Goal: Information Seeking & Learning: Learn about a topic

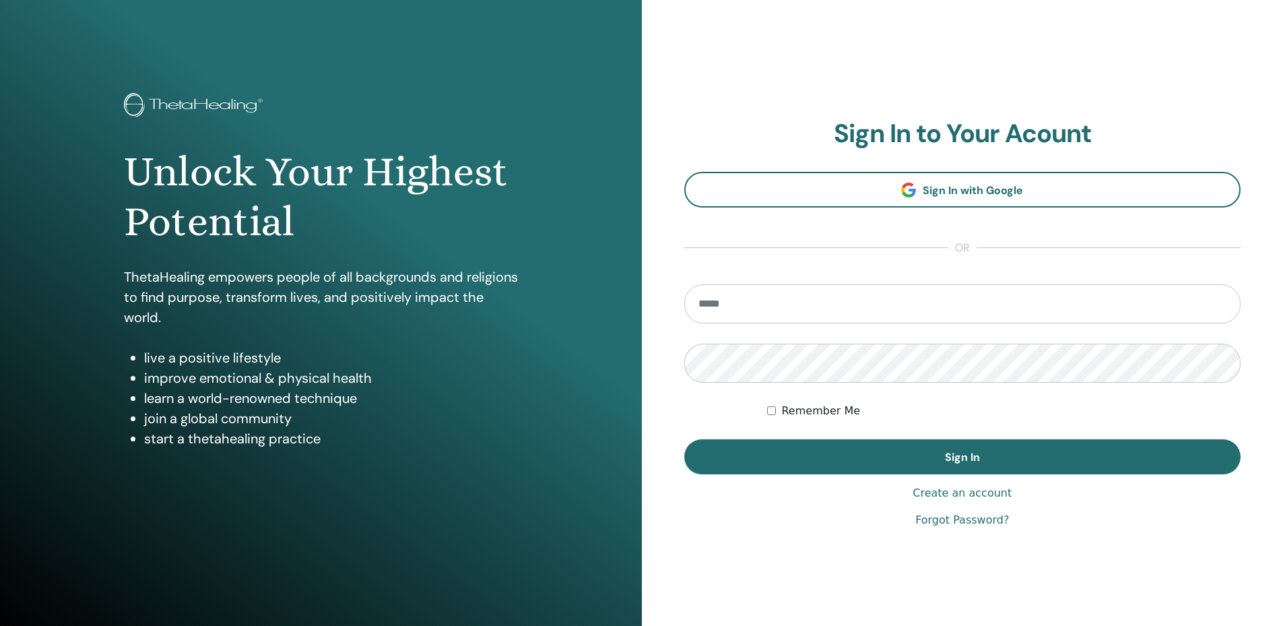
click at [850, 319] on input "email" at bounding box center [962, 303] width 557 height 39
click at [851, 306] on input "email" at bounding box center [962, 303] width 557 height 39
type input "**********"
click at [684, 439] on button "Sign In" at bounding box center [962, 456] width 557 height 35
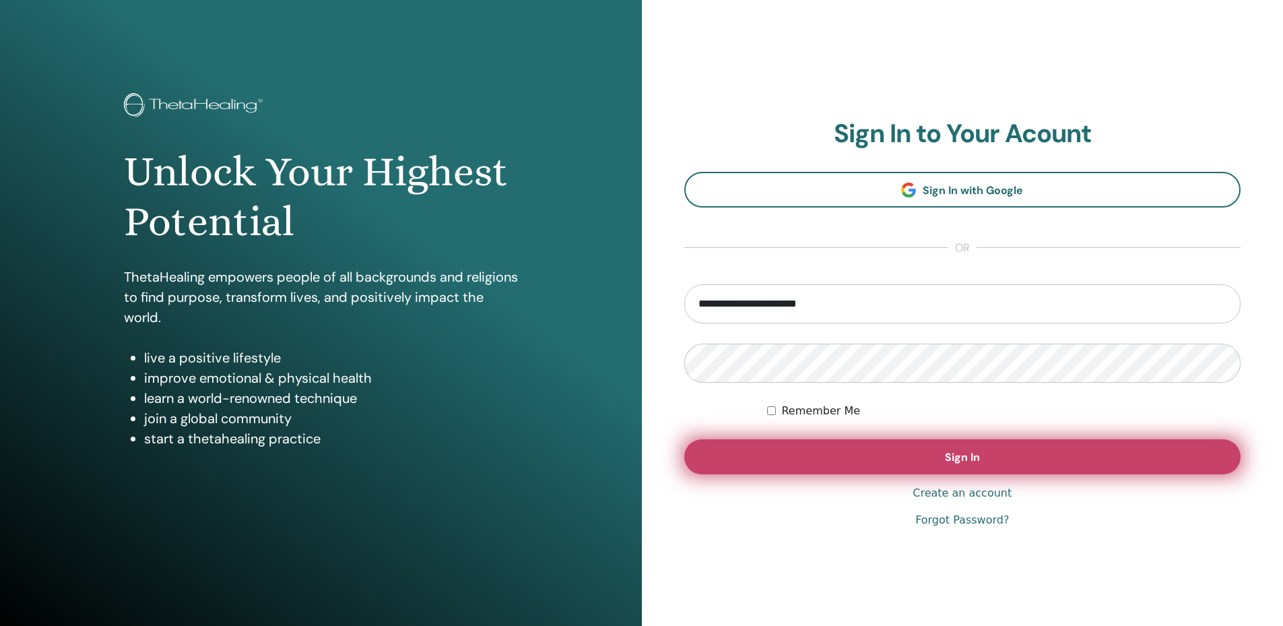
click at [804, 465] on button "Sign In" at bounding box center [962, 456] width 557 height 35
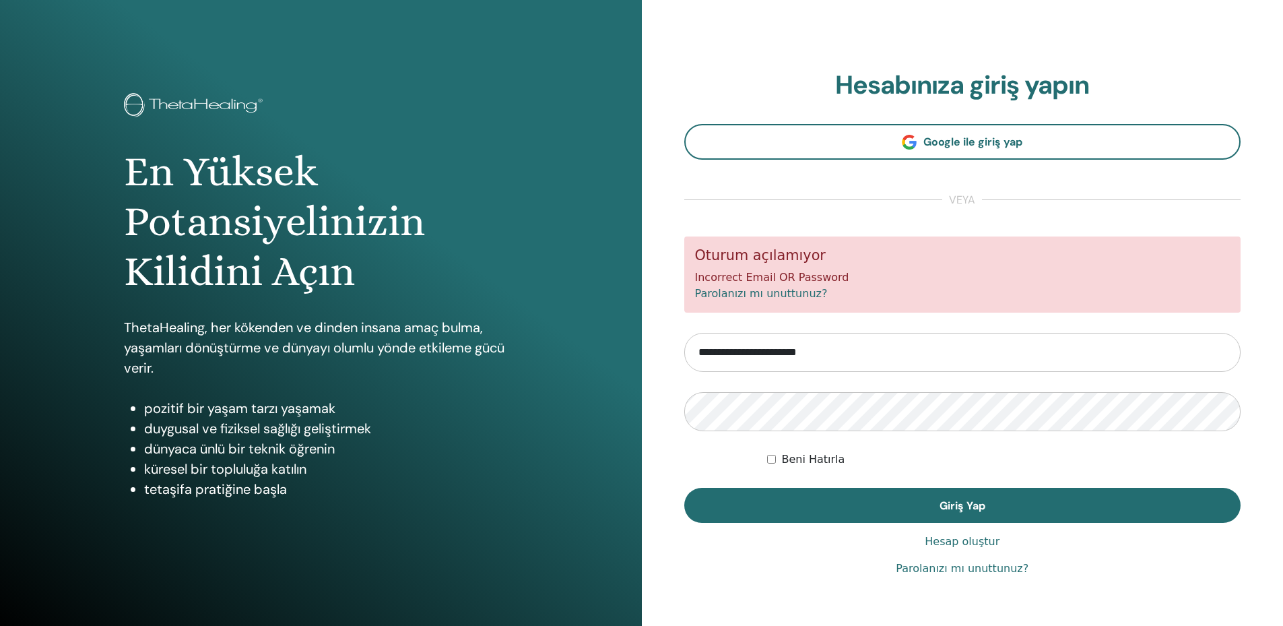
click at [686, 470] on form "**********" at bounding box center [962, 379] width 557 height 286
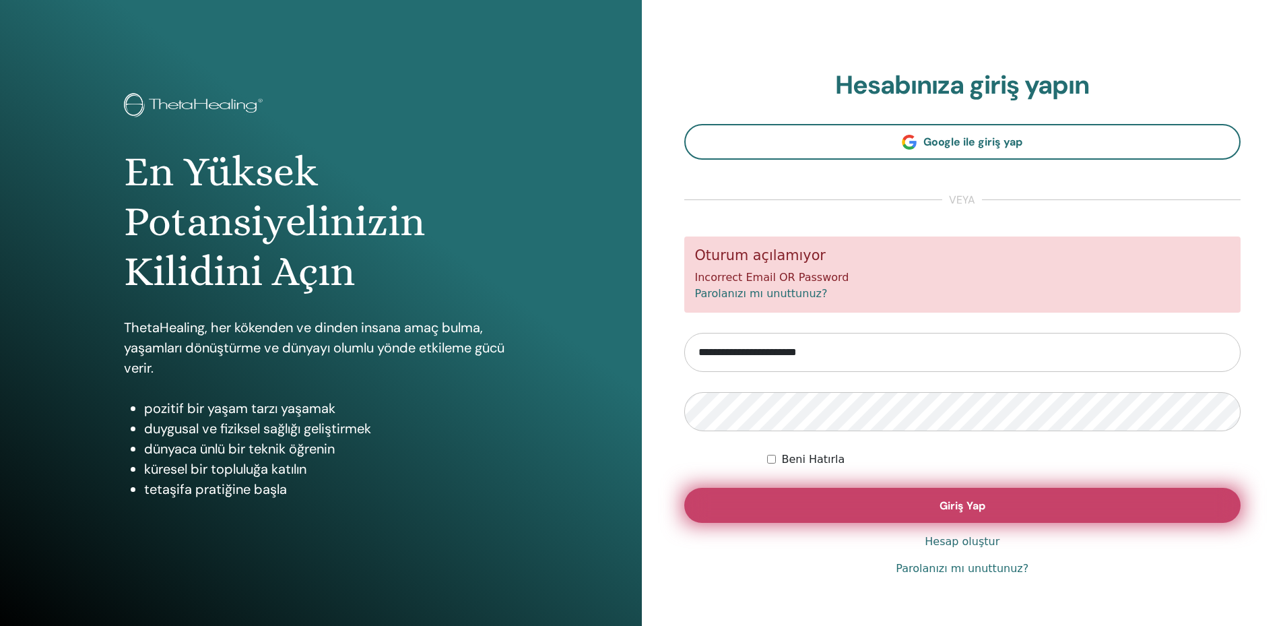
click at [914, 519] on button "Giriş Yap" at bounding box center [962, 505] width 557 height 35
click at [913, 516] on button "Giriş Yap" at bounding box center [962, 505] width 557 height 35
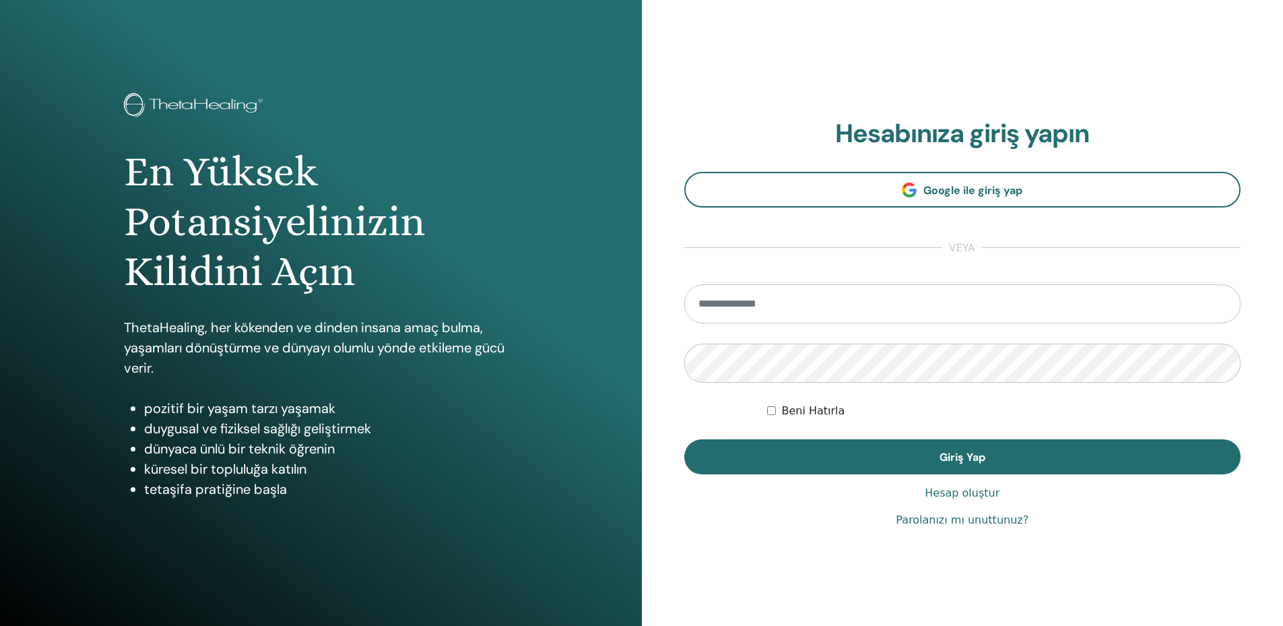
click at [818, 310] on input "email" at bounding box center [962, 303] width 557 height 39
type input "**********"
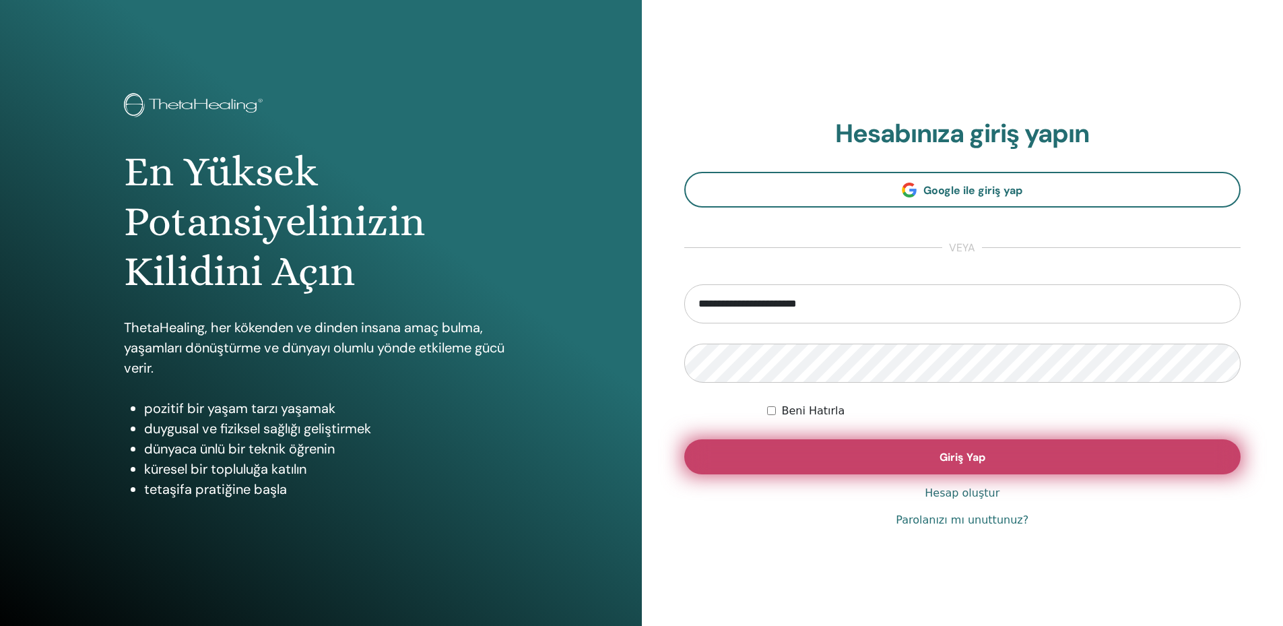
click at [845, 465] on button "Giriş Yap" at bounding box center [962, 456] width 557 height 35
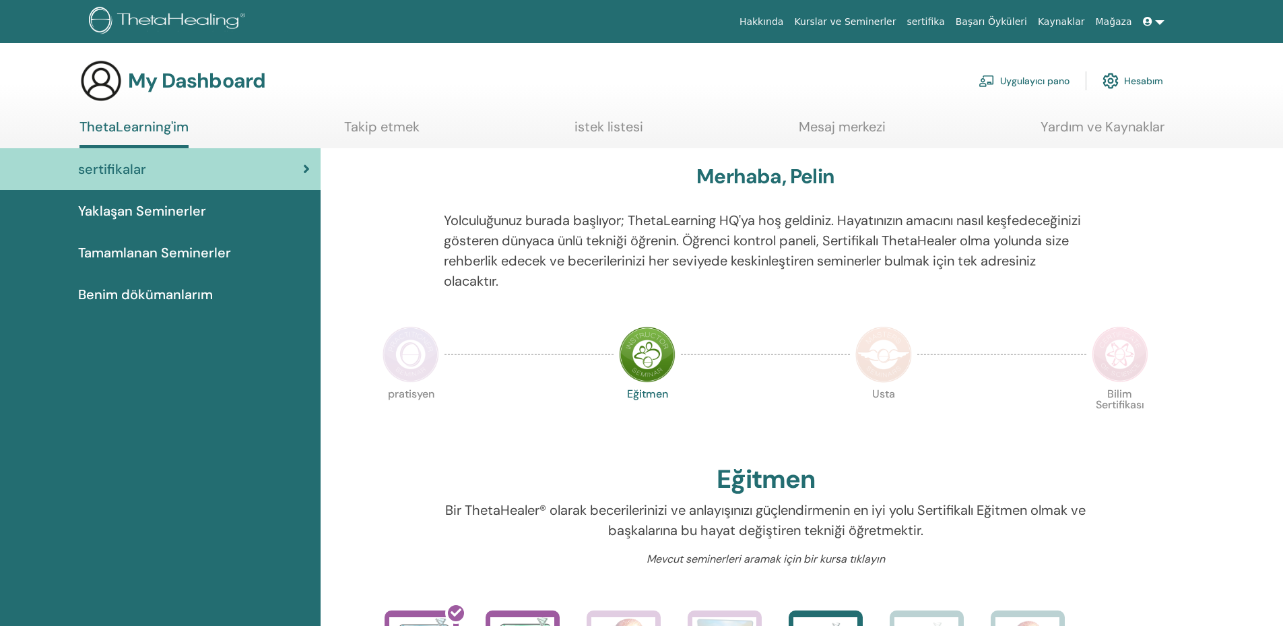
click at [168, 286] on span "Benim dökümanlarım" at bounding box center [145, 294] width 135 height 20
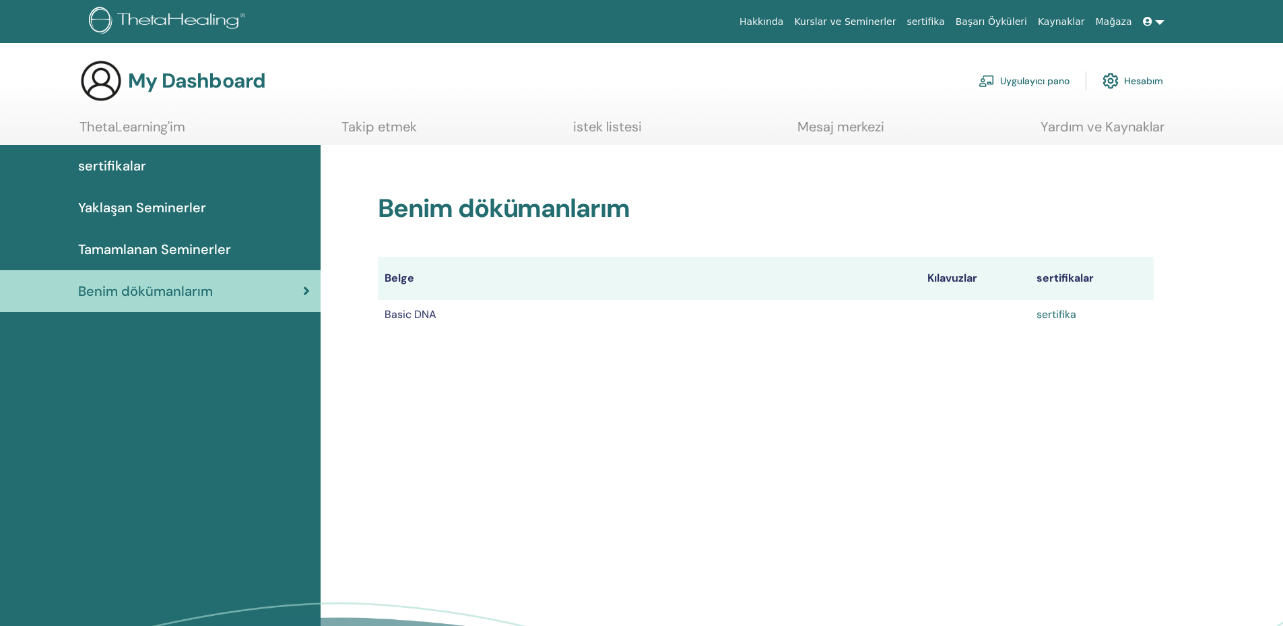
click at [1050, 317] on link "sertifika" at bounding box center [1057, 314] width 40 height 14
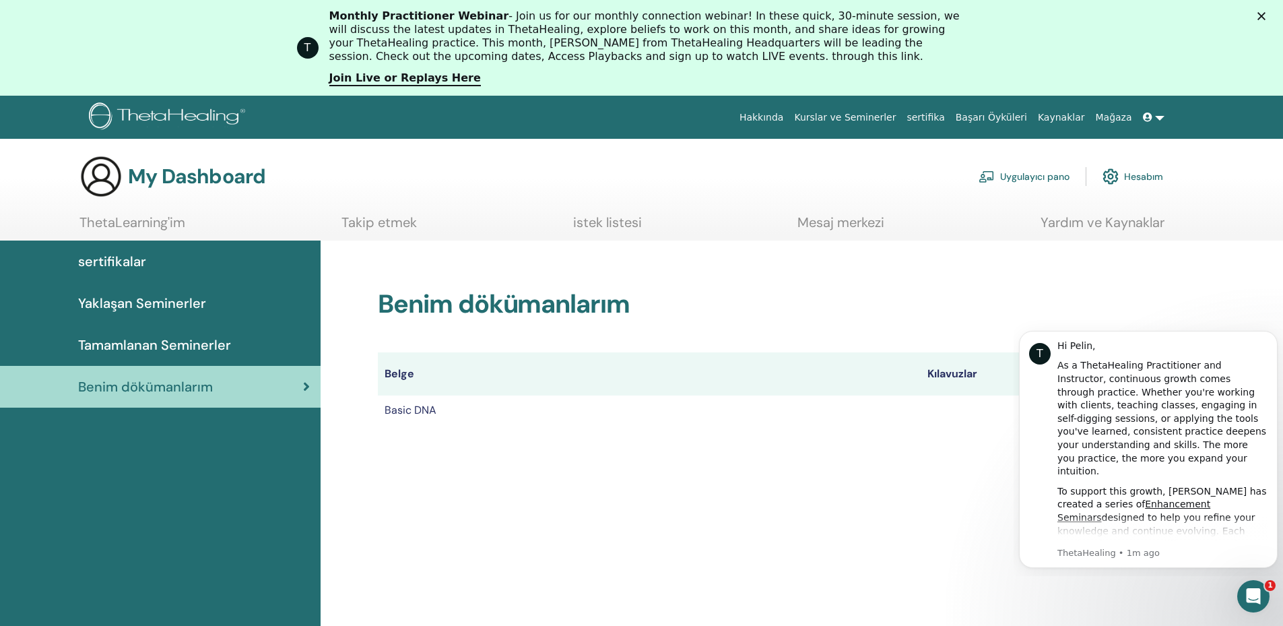
click at [207, 348] on span "Tamamlanan Seminerler" at bounding box center [154, 345] width 153 height 20
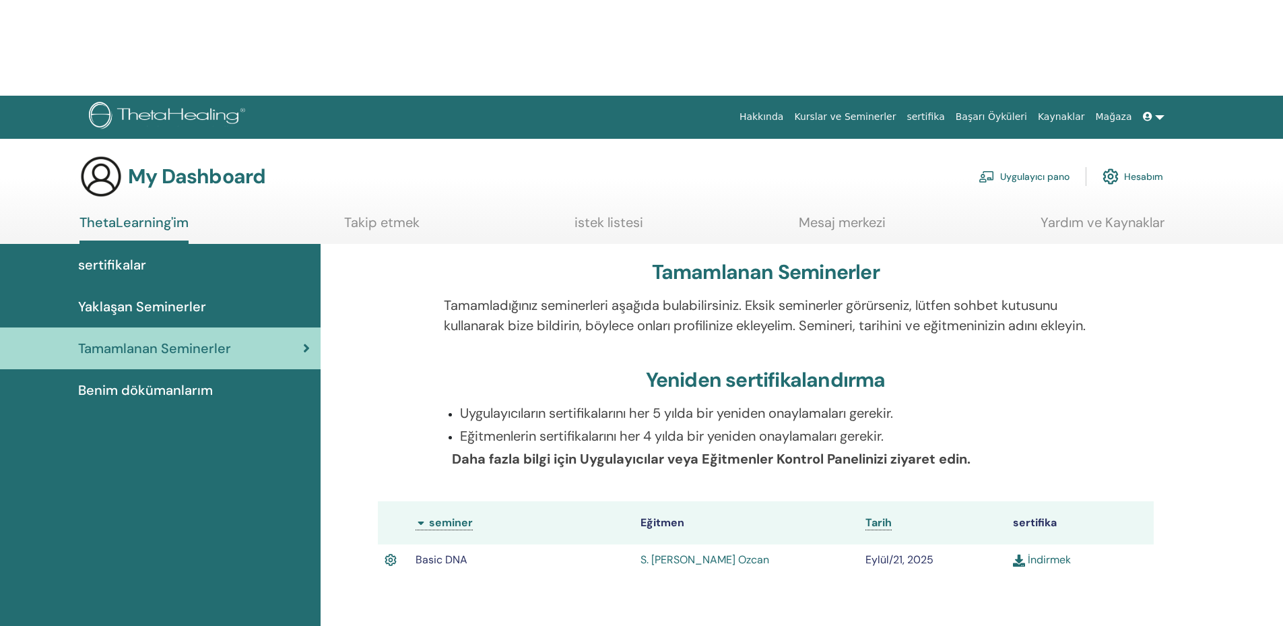
click at [160, 211] on section "My Dashboard Uygulayıcı pano Hesabım ThetaLearning'im Takip etmek [GEOGRAPHIC_D…" at bounding box center [641, 199] width 1283 height 89
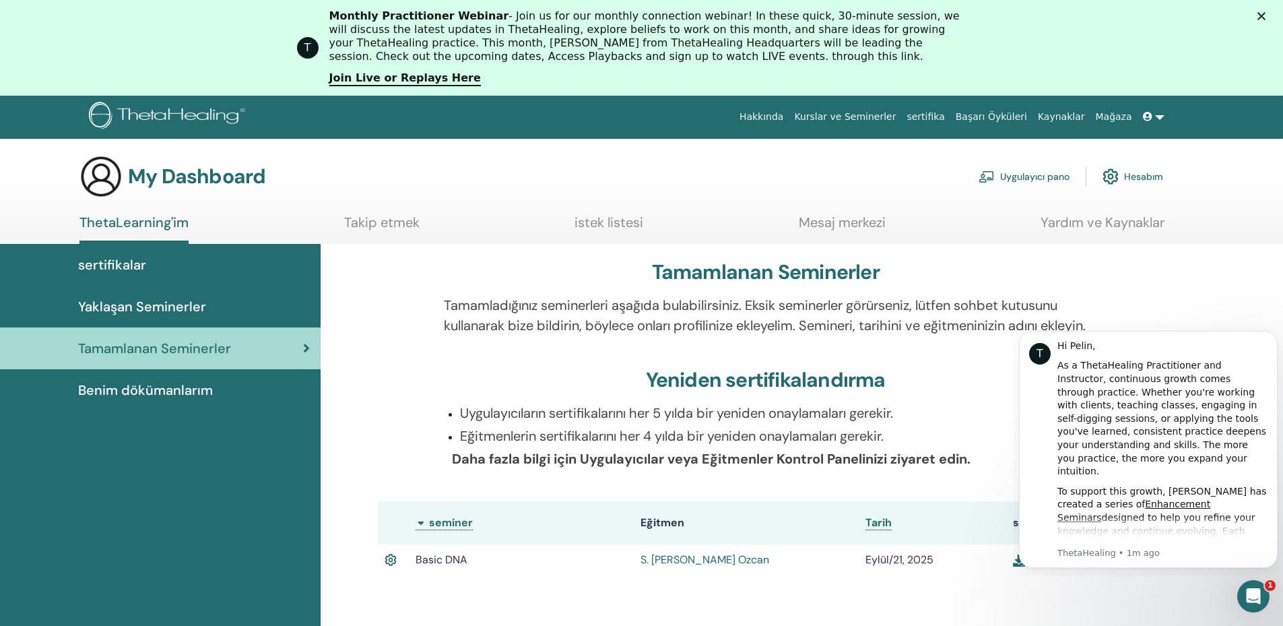
click at [150, 255] on div "sertifikalar" at bounding box center [160, 265] width 299 height 20
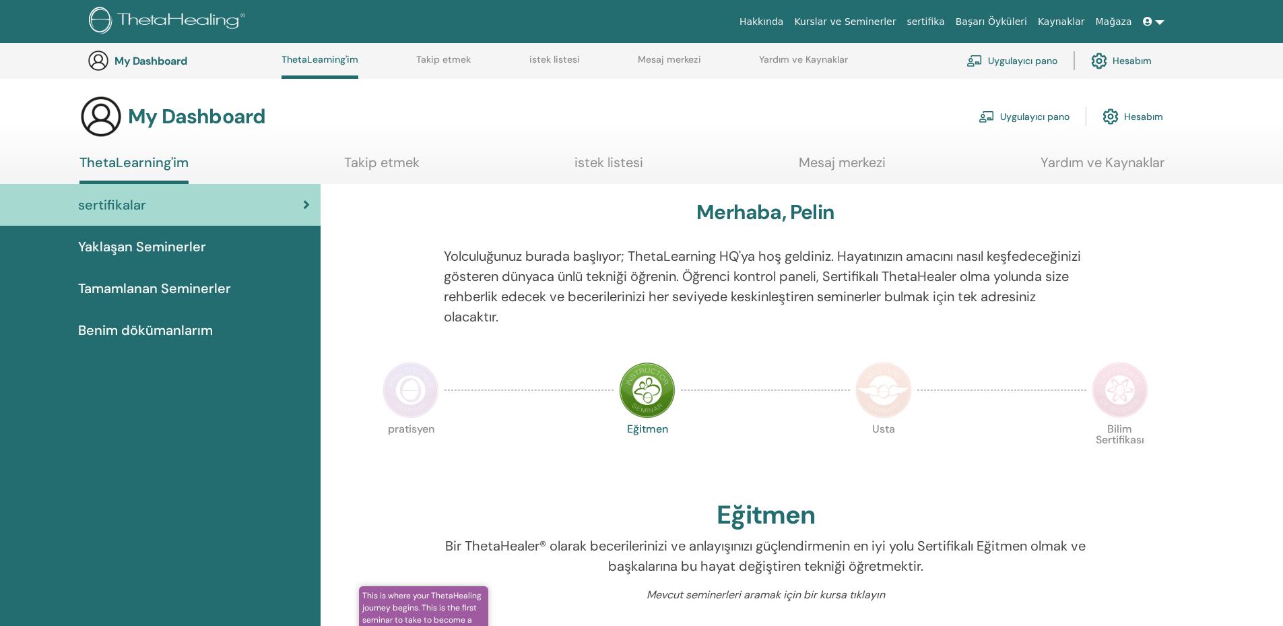
scroll to position [440, 0]
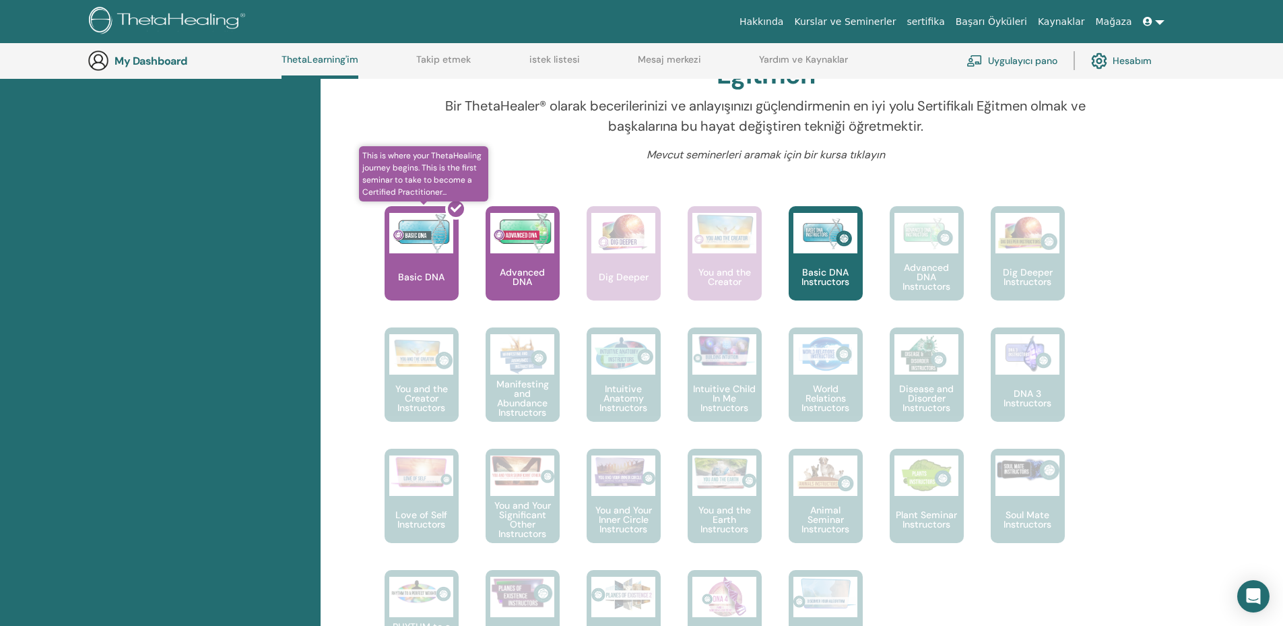
click at [423, 284] on div at bounding box center [430, 258] width 74 height 121
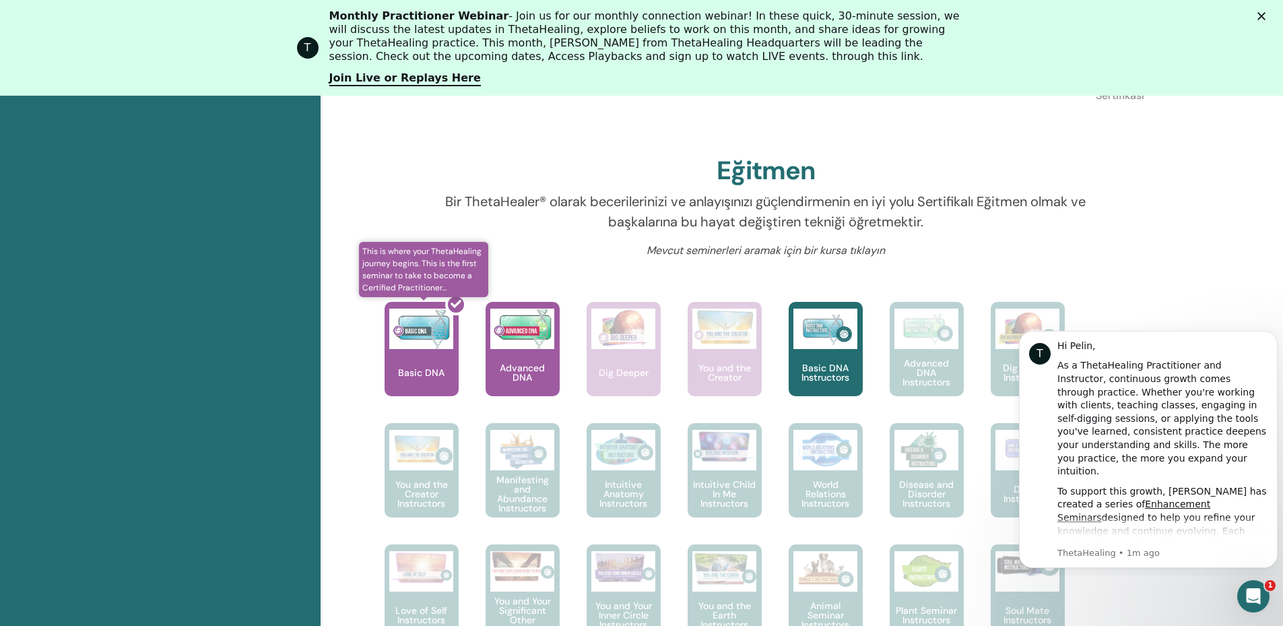
scroll to position [0, 0]
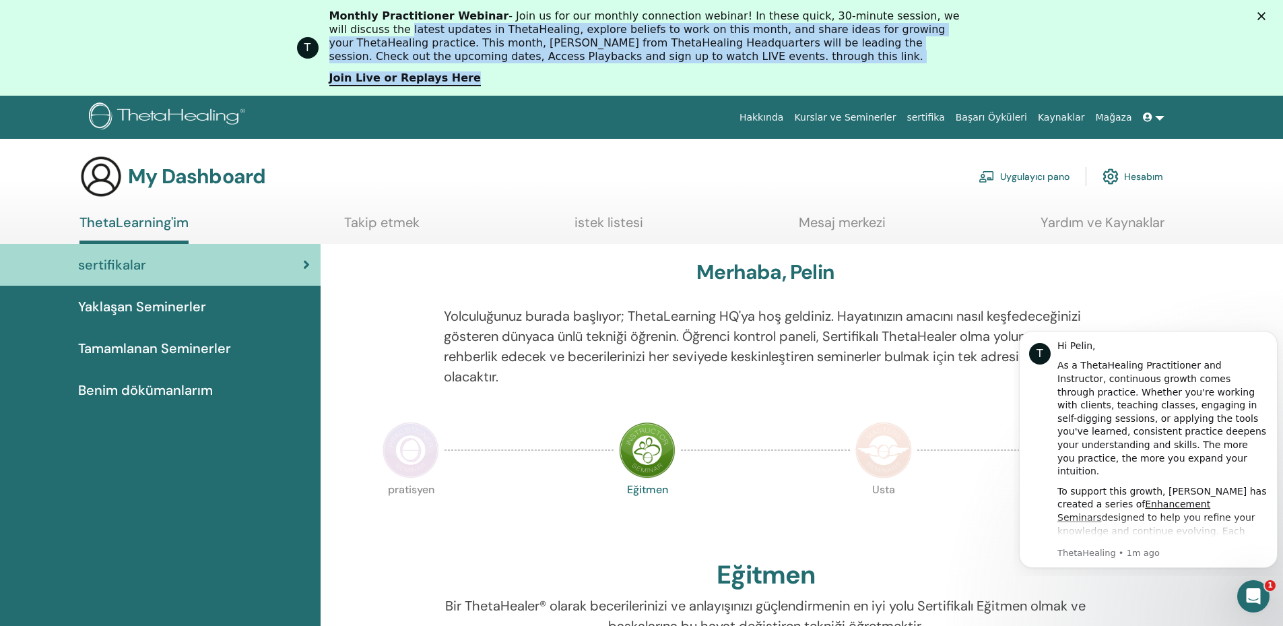
click at [1268, 16] on div "T Monthly Practitioner Webinar - Join us for our monthly connection webinar! In…" at bounding box center [641, 47] width 1283 height 85
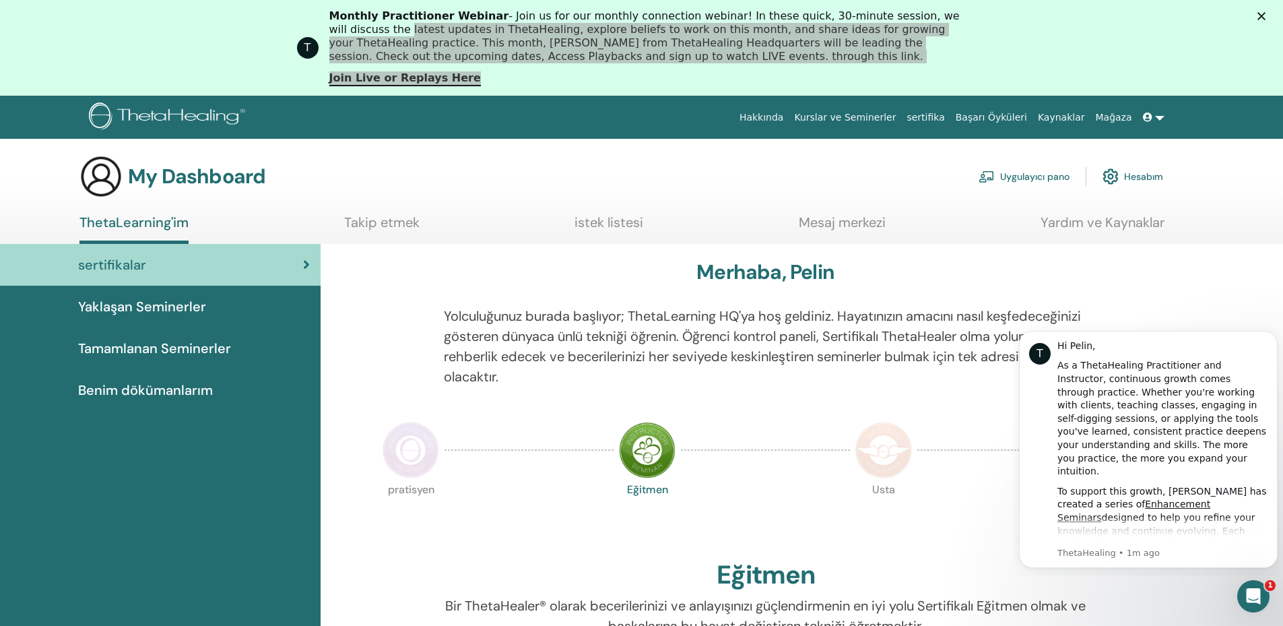
click at [148, 391] on span "Benim dökümanlarım" at bounding box center [145, 390] width 135 height 20
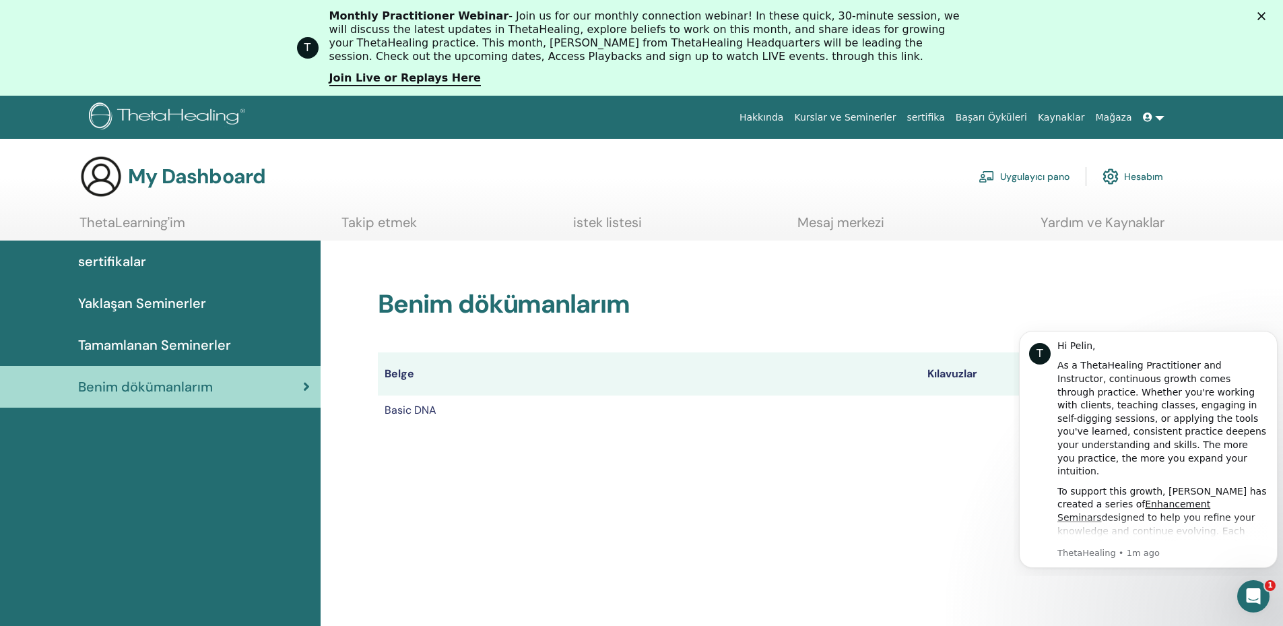
click at [162, 352] on span "Tamamlanan Seminerler" at bounding box center [154, 345] width 153 height 20
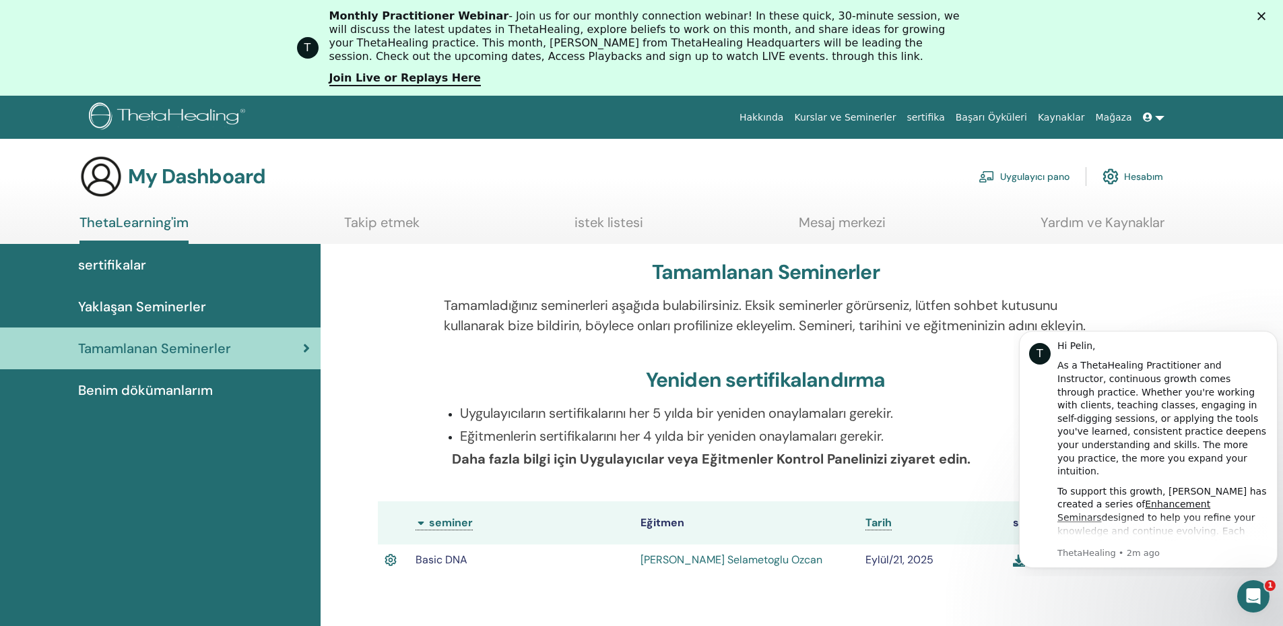
click at [1021, 566] on img at bounding box center [1019, 560] width 12 height 12
click at [1080, 119] on link "Kaynaklar" at bounding box center [1062, 117] width 58 height 25
click at [1071, 119] on link "Kaynaklar" at bounding box center [1062, 117] width 58 height 25
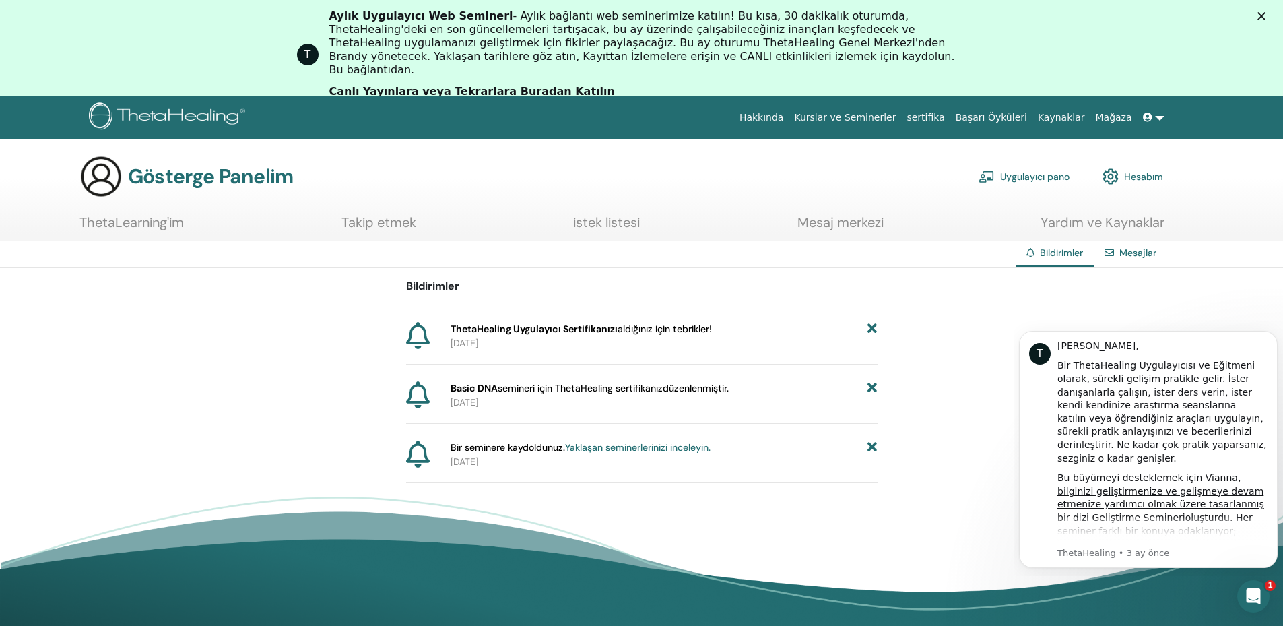
click at [1150, 253] on font "Mesajlar" at bounding box center [1137, 253] width 37 height 12
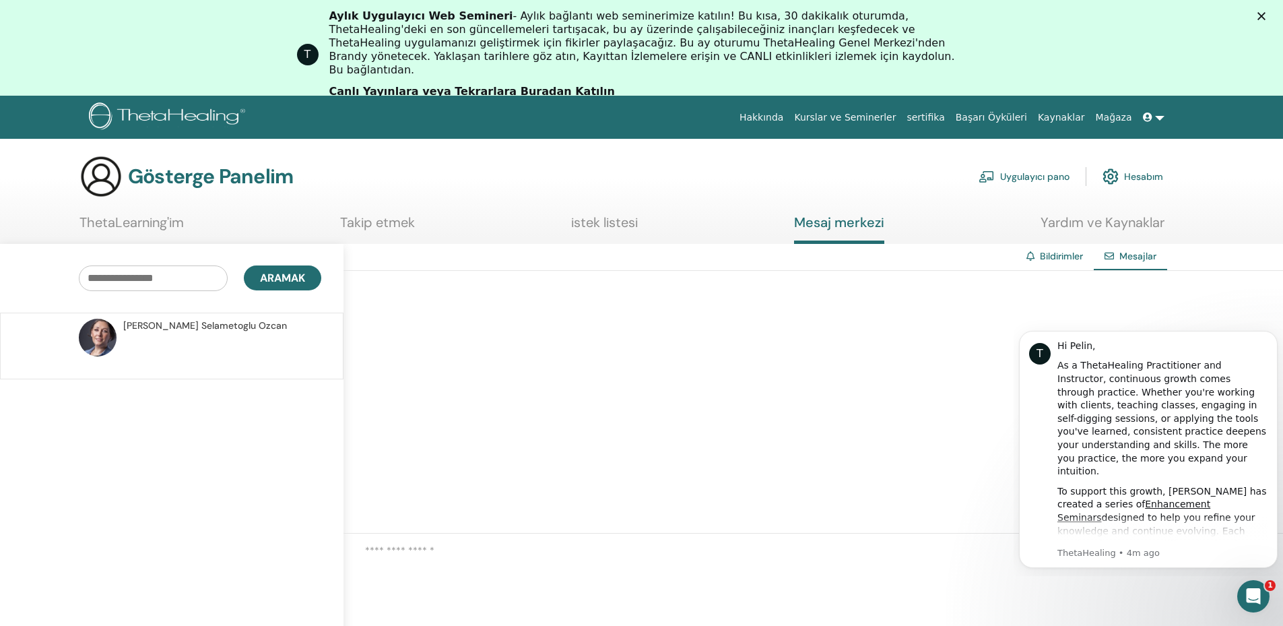
click at [201, 327] on font "Selametoglu Ozcan" at bounding box center [244, 325] width 86 height 12
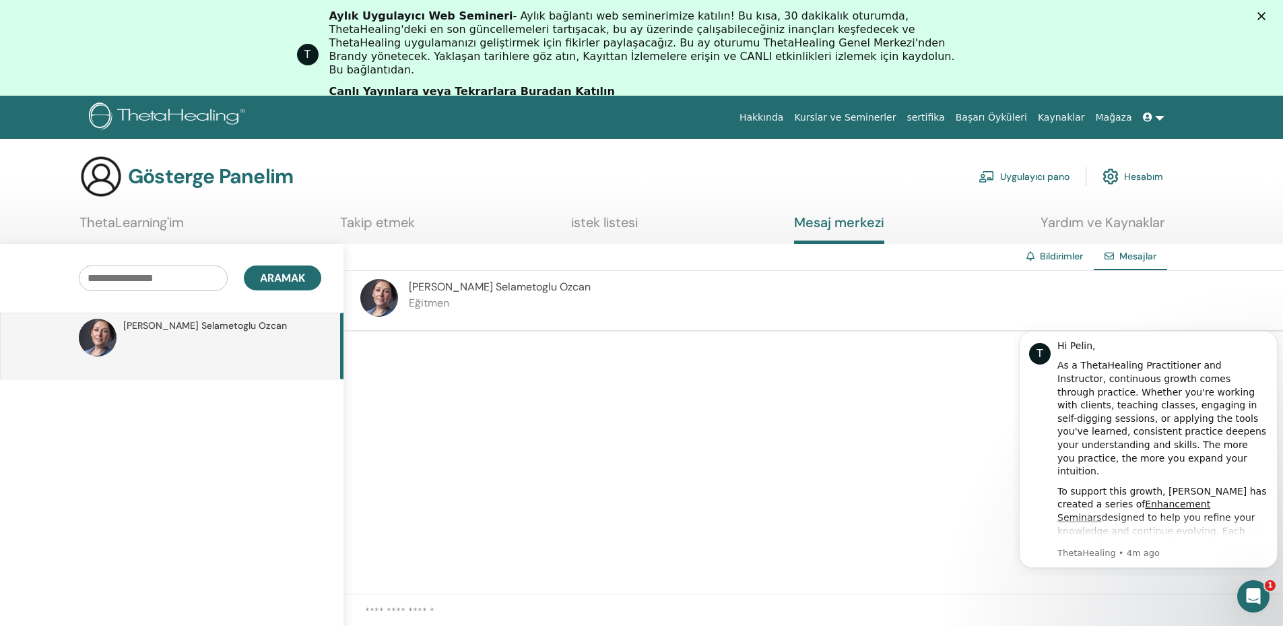
click at [610, 216] on font "istek listesi" at bounding box center [604, 223] width 67 height 18
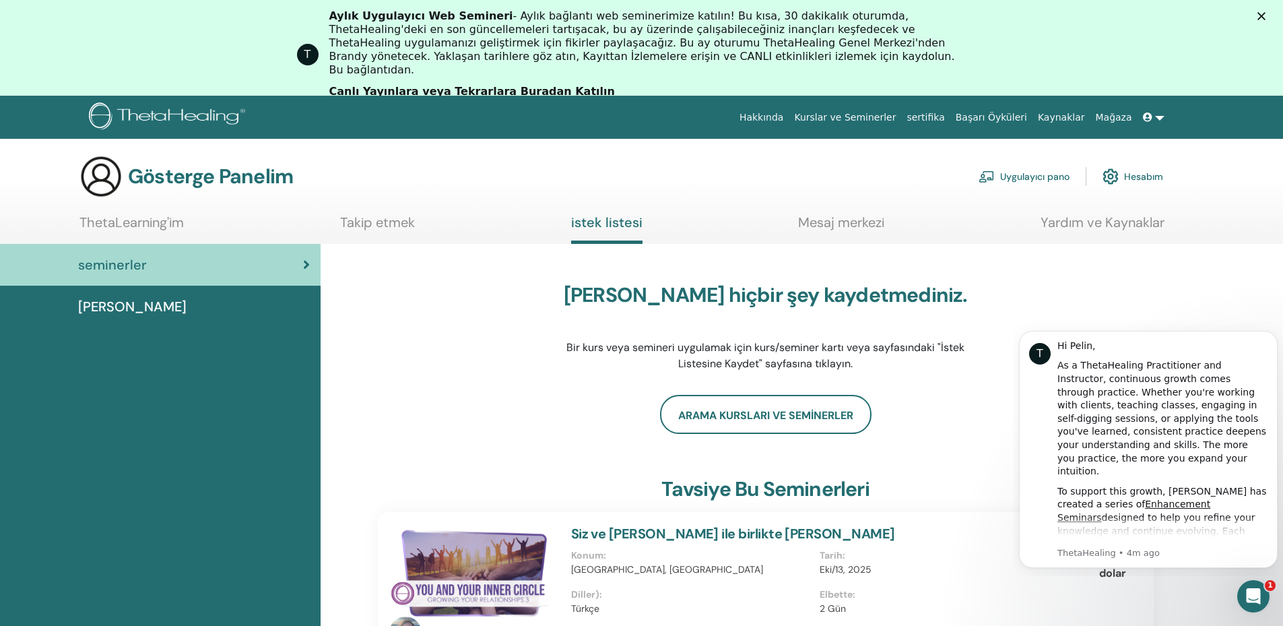
click at [393, 226] on font "Takip etmek" at bounding box center [377, 223] width 75 height 18
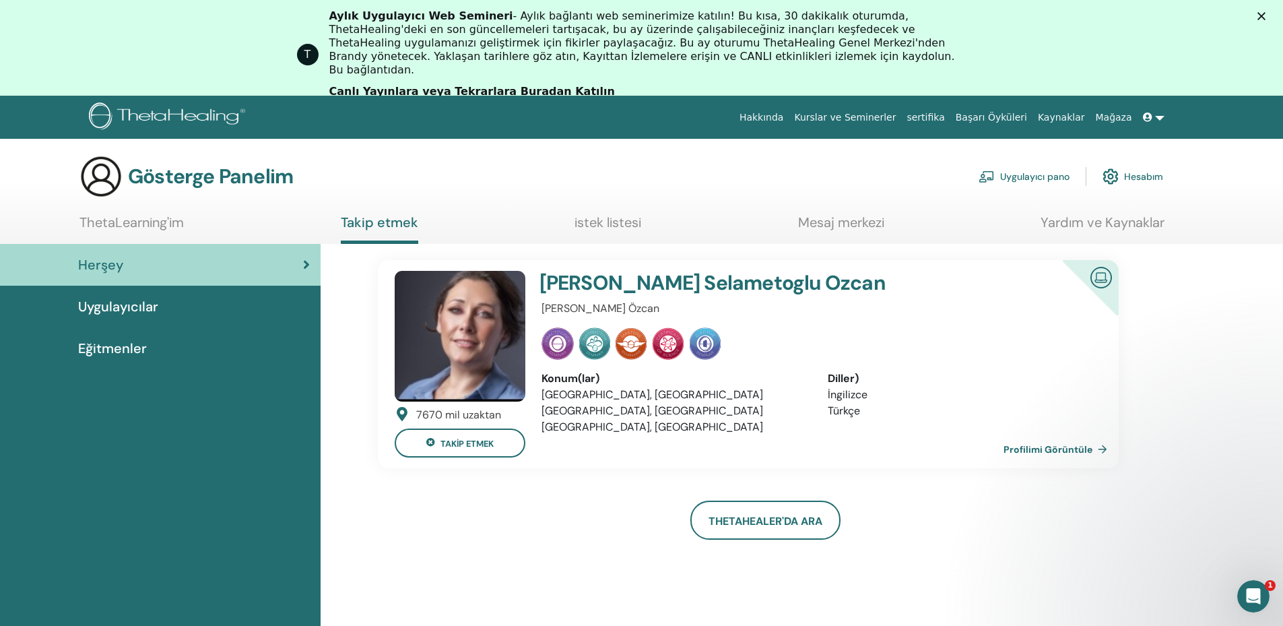
click at [155, 226] on font "ThetaLearning'im" at bounding box center [131, 223] width 104 height 18
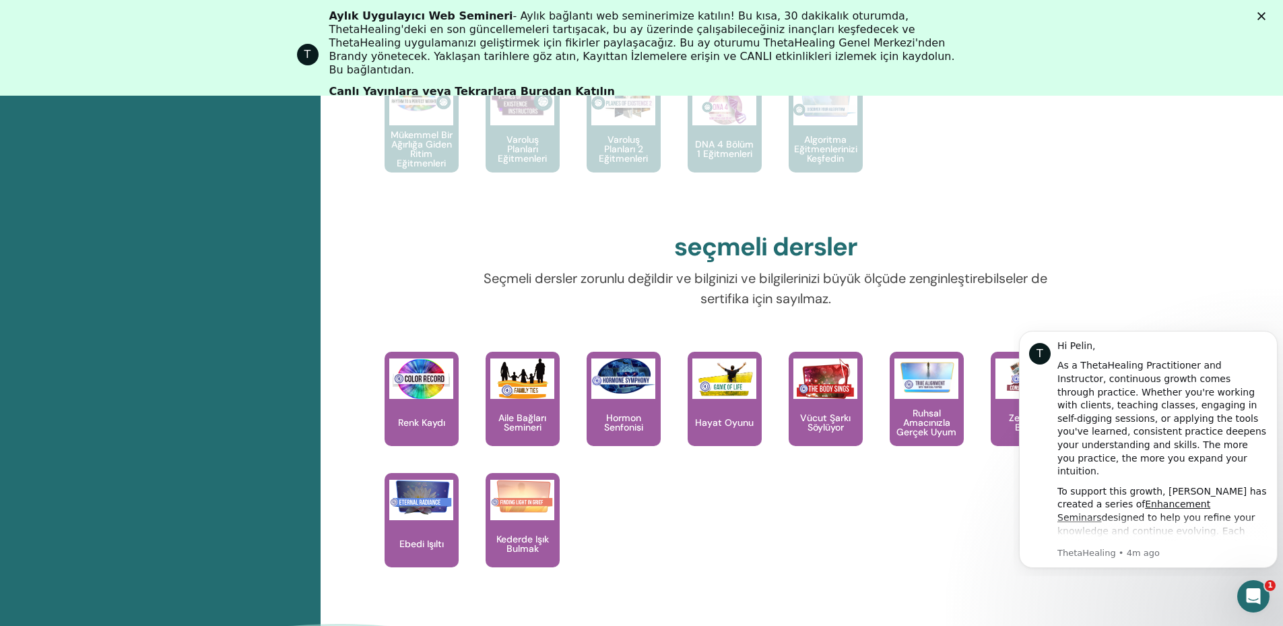
scroll to position [979, 0]
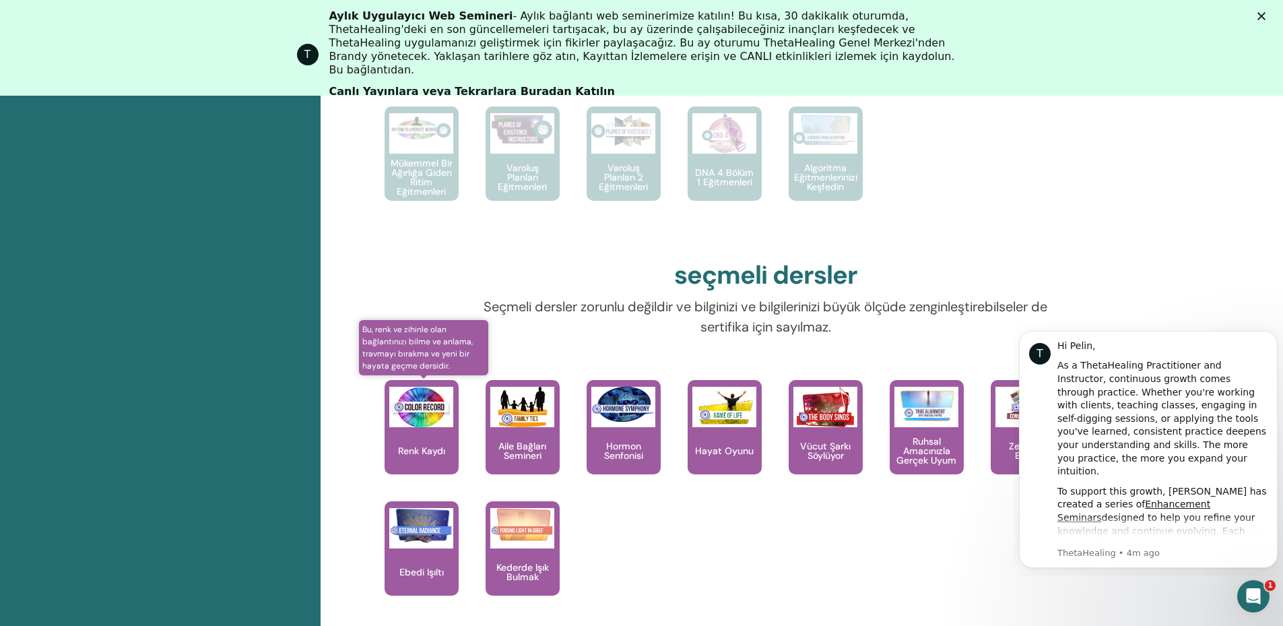
click at [415, 474] on div "Renk Kaydı" at bounding box center [422, 427] width 74 height 94
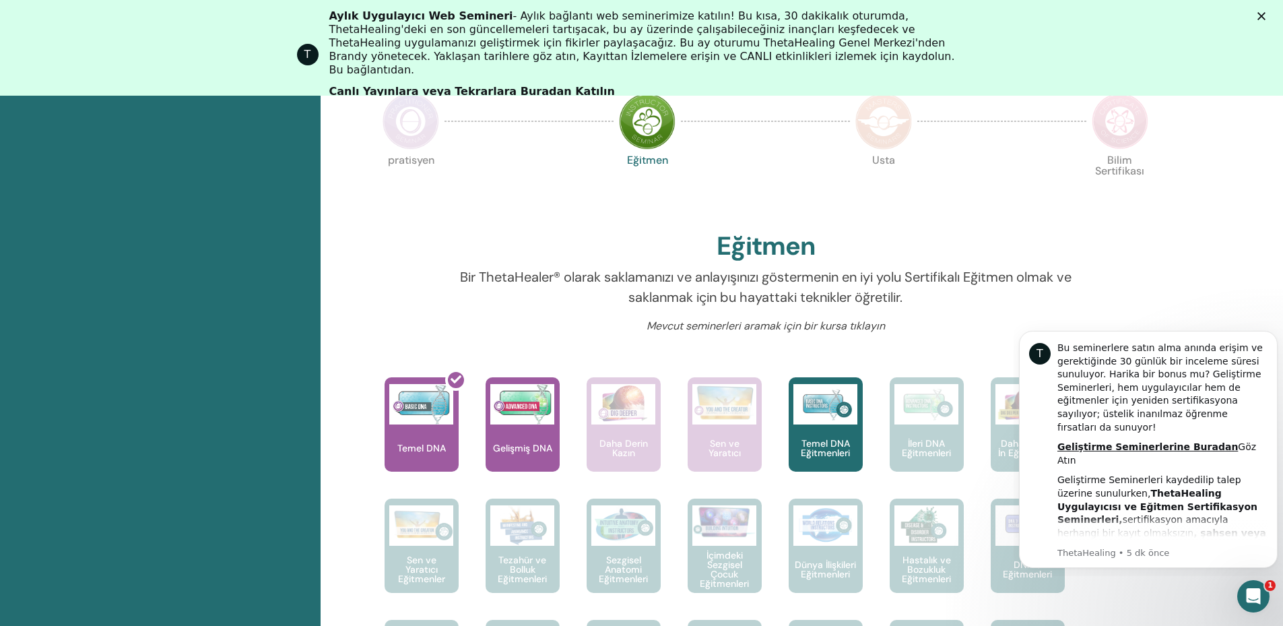
scroll to position [269, 0]
click at [1270, 340] on button "Bildirimi reddet" at bounding box center [1274, 335] width 18 height 18
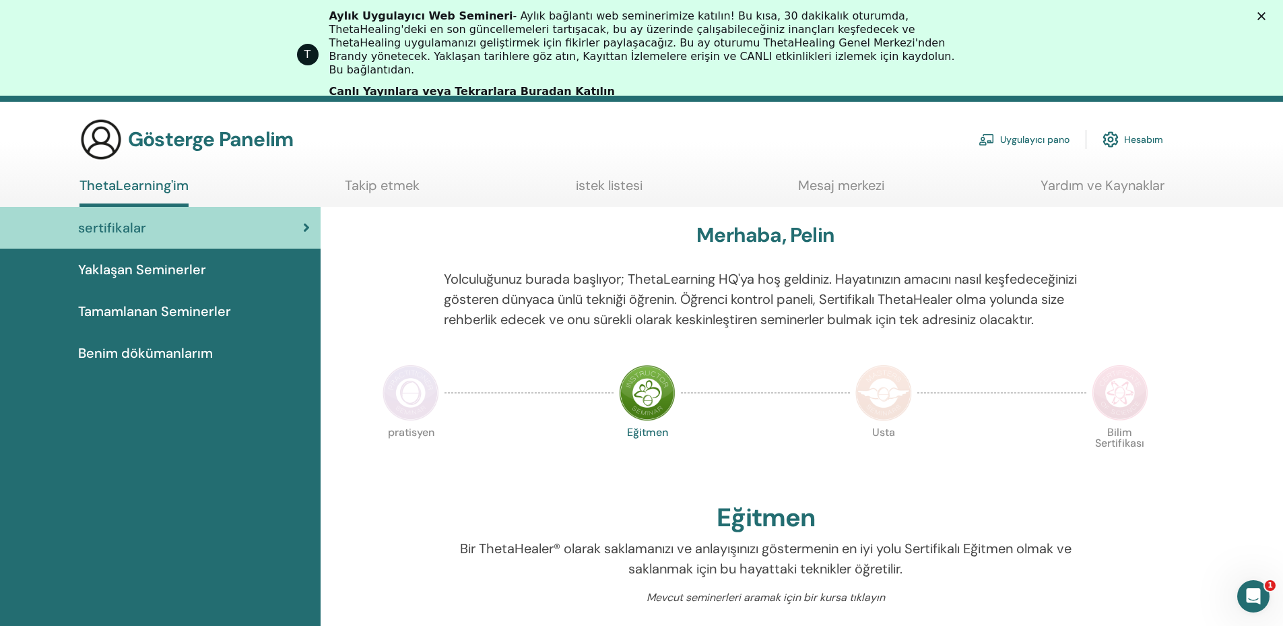
scroll to position [0, 0]
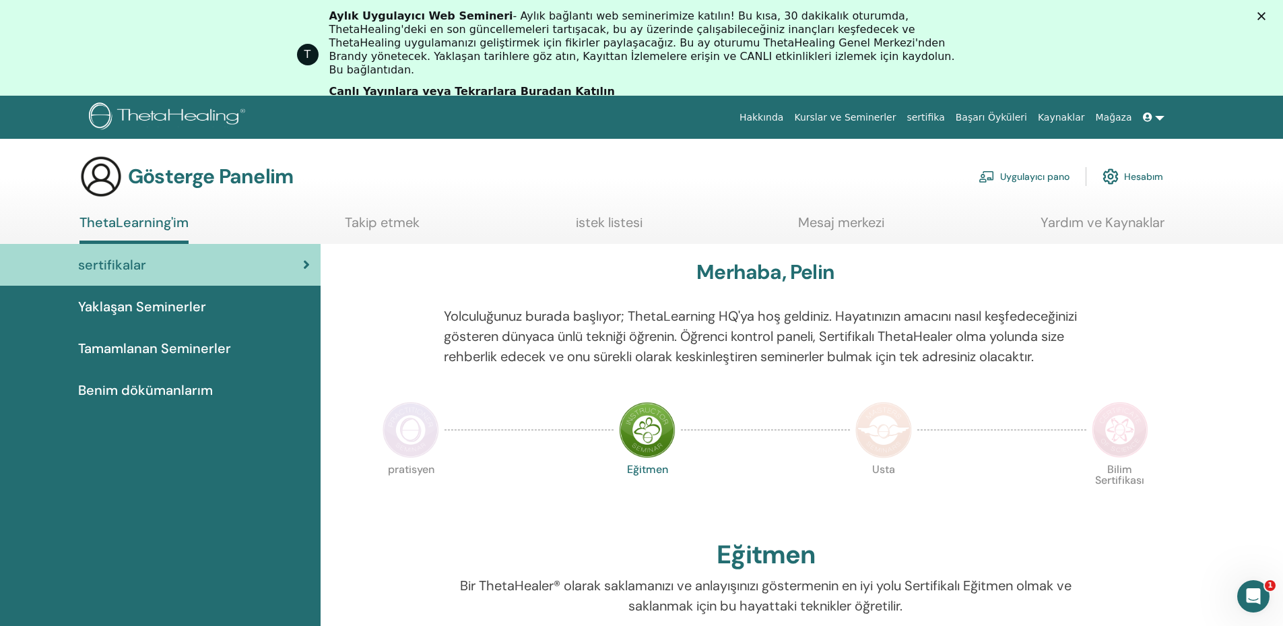
click at [1159, 114] on link at bounding box center [1154, 117] width 32 height 25
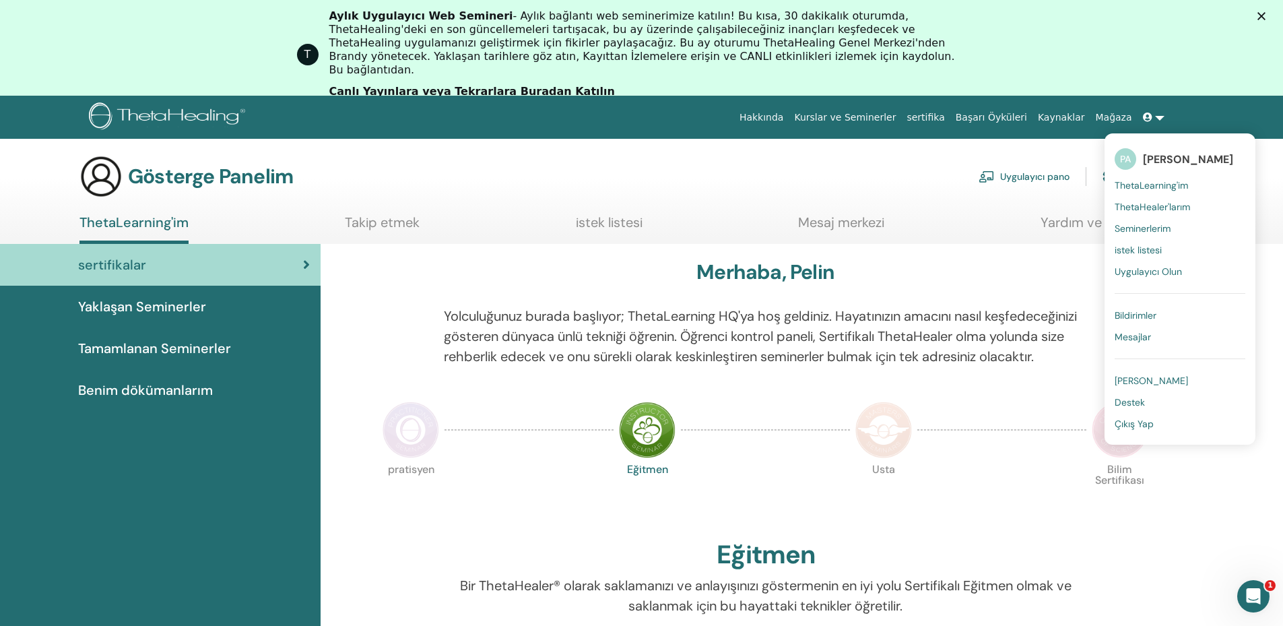
click at [938, 425] on div at bounding box center [1001, 430] width 169 height 62
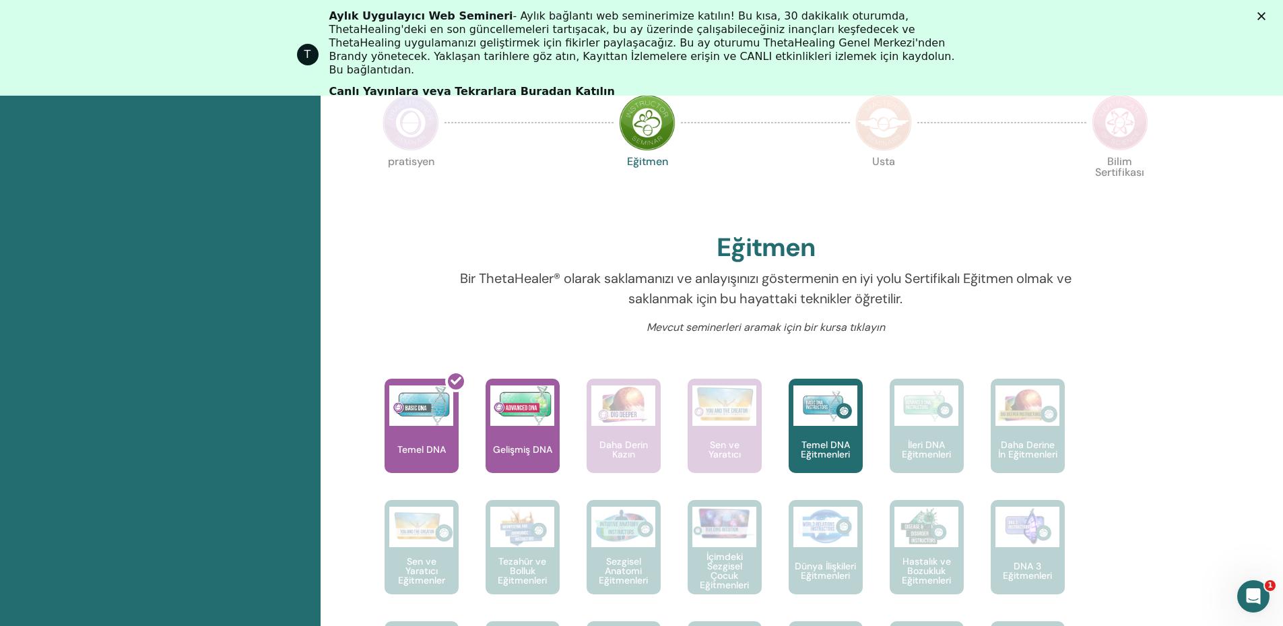
scroll to position [258, 0]
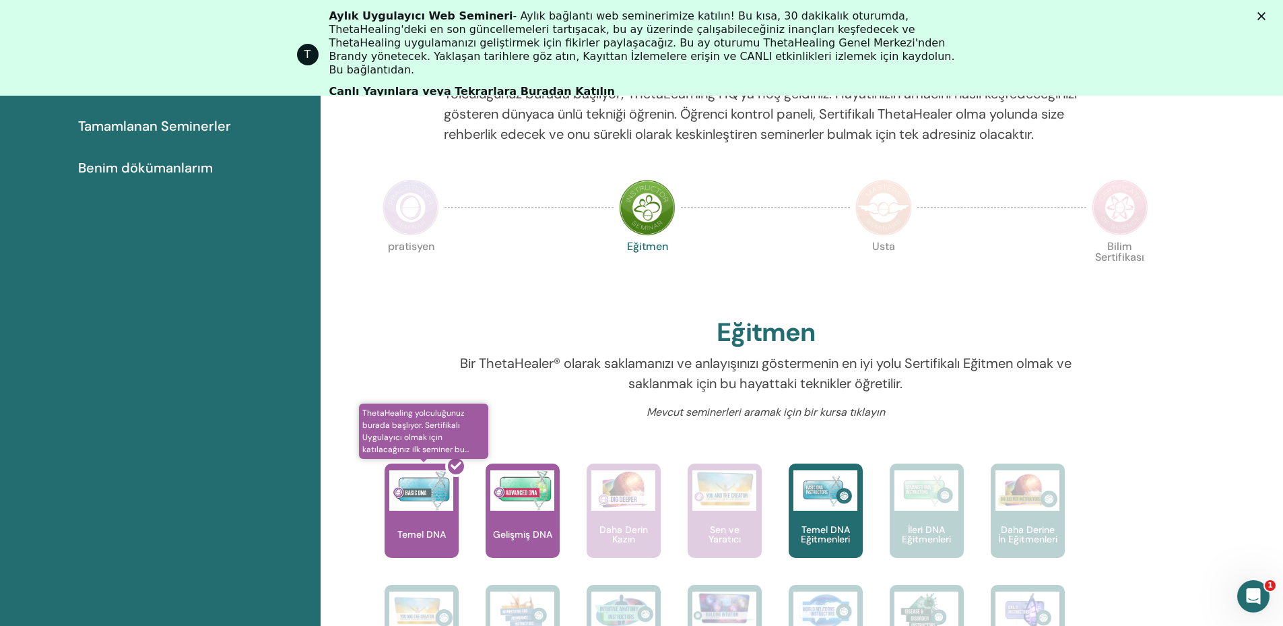
click at [440, 527] on div at bounding box center [430, 515] width 74 height 121
